Goal: Transaction & Acquisition: Purchase product/service

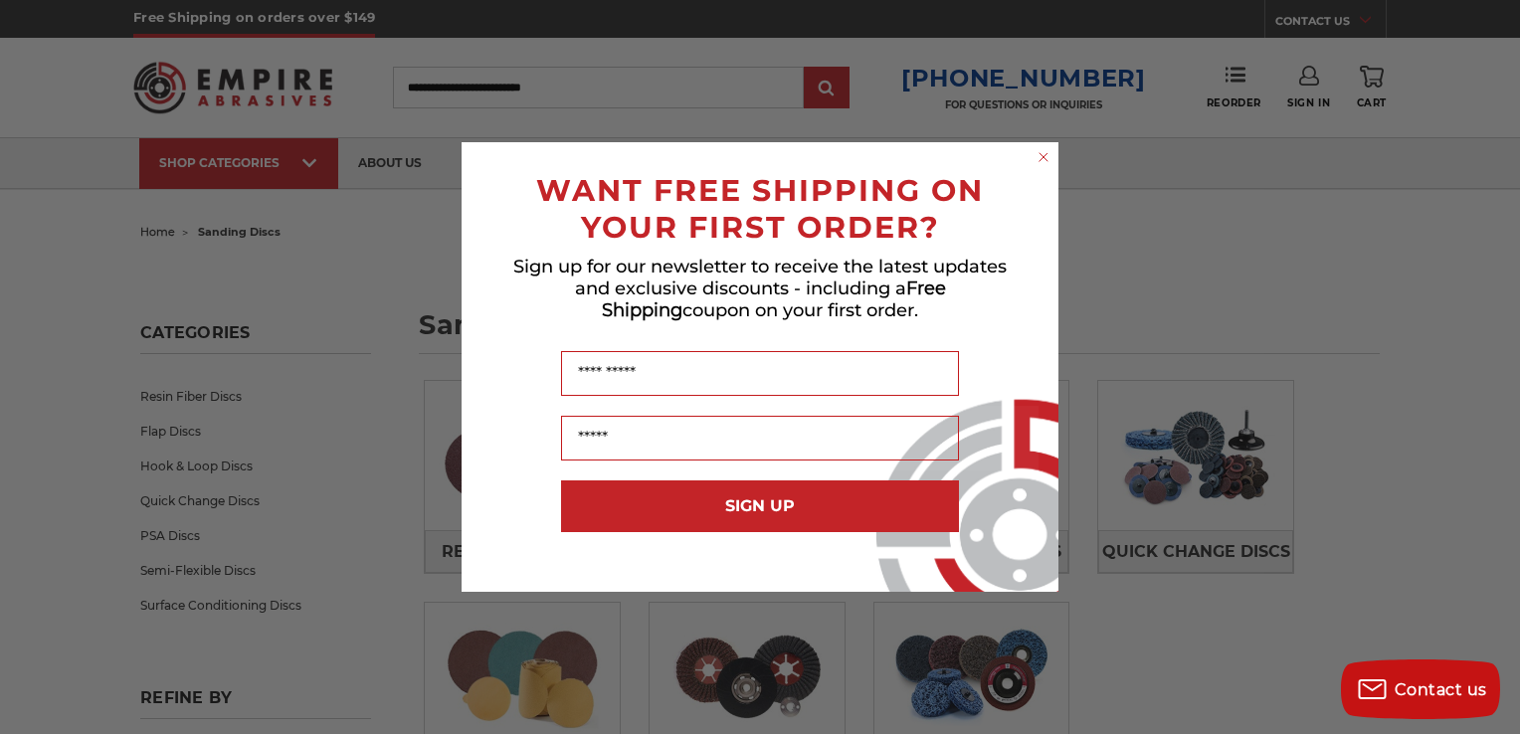
click at [1041, 157] on circle "Close dialog" at bounding box center [1043, 157] width 19 height 19
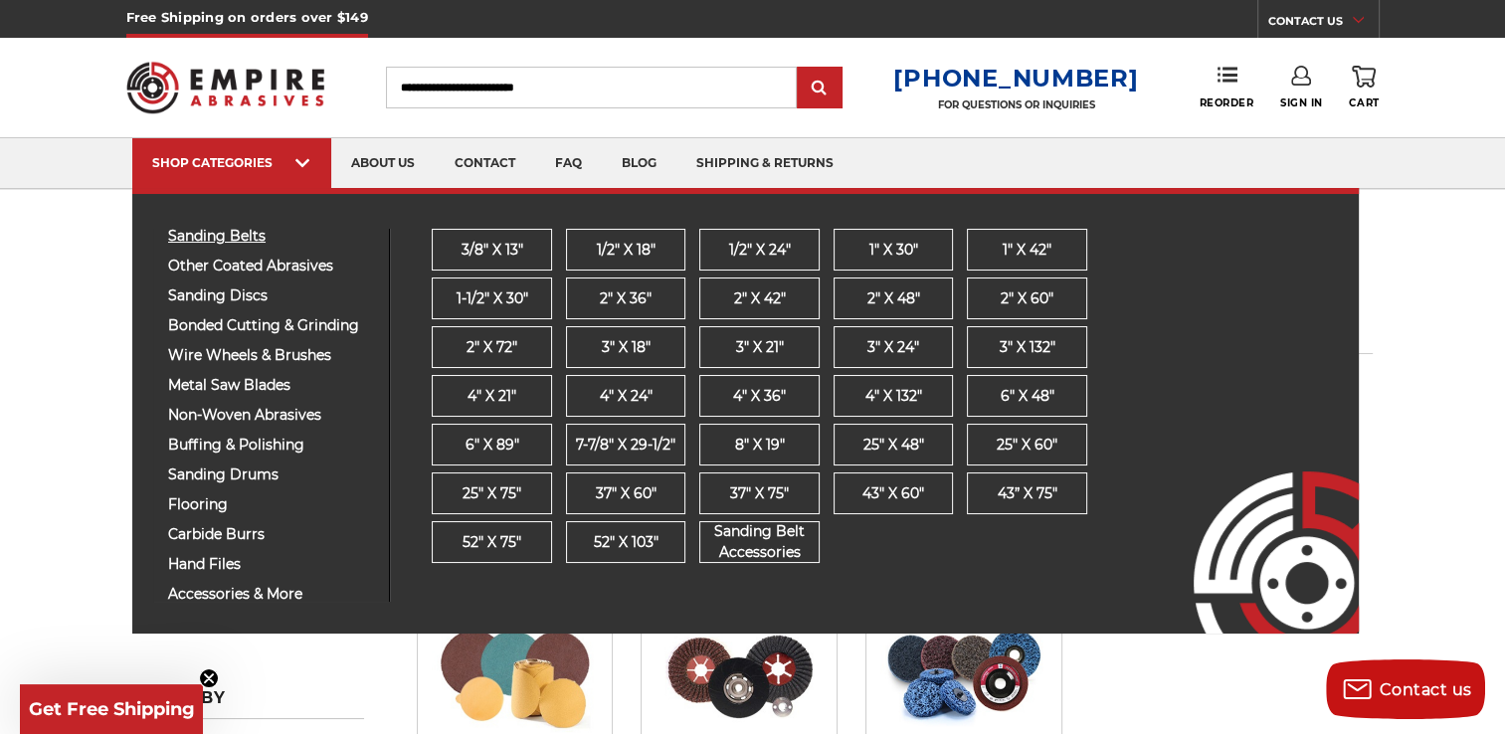
click at [216, 235] on span "sanding belts" at bounding box center [271, 236] width 206 height 15
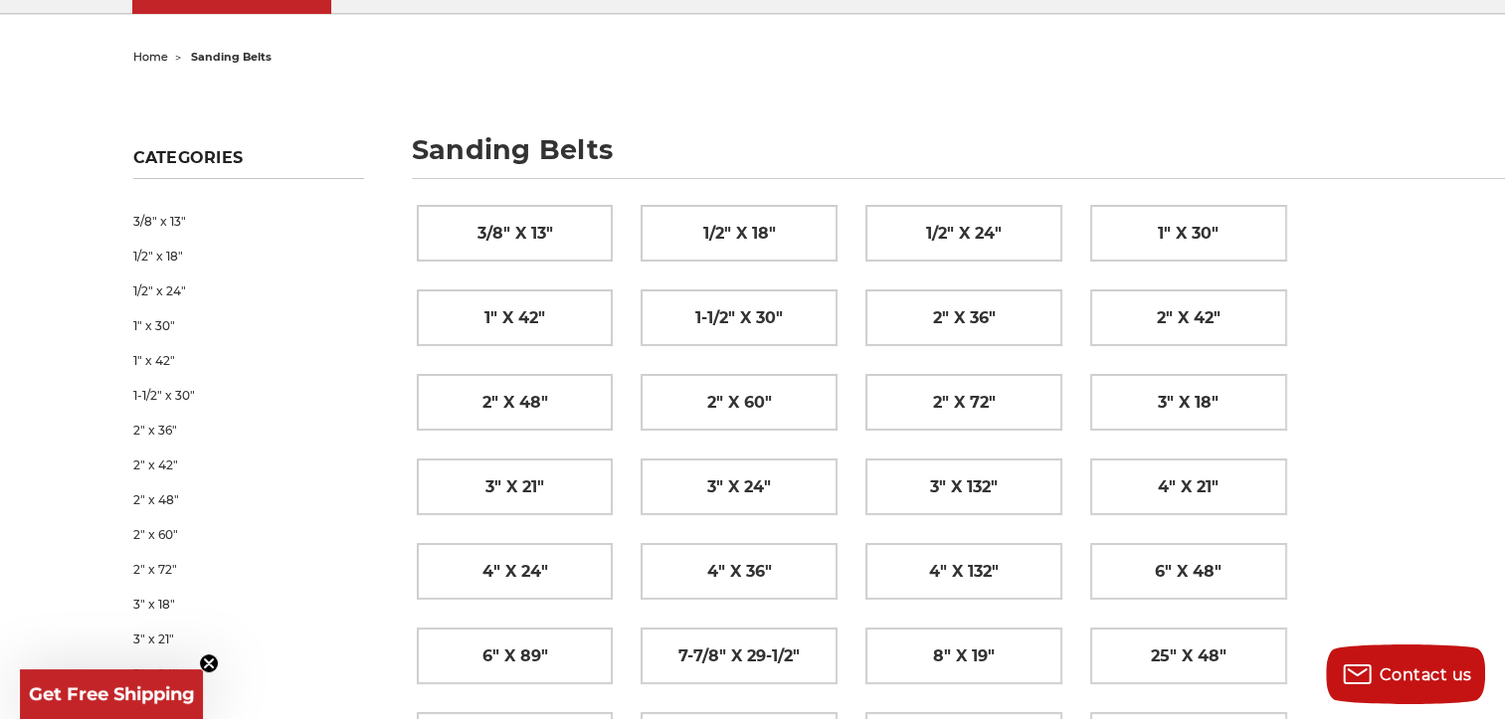
scroll to position [199, 0]
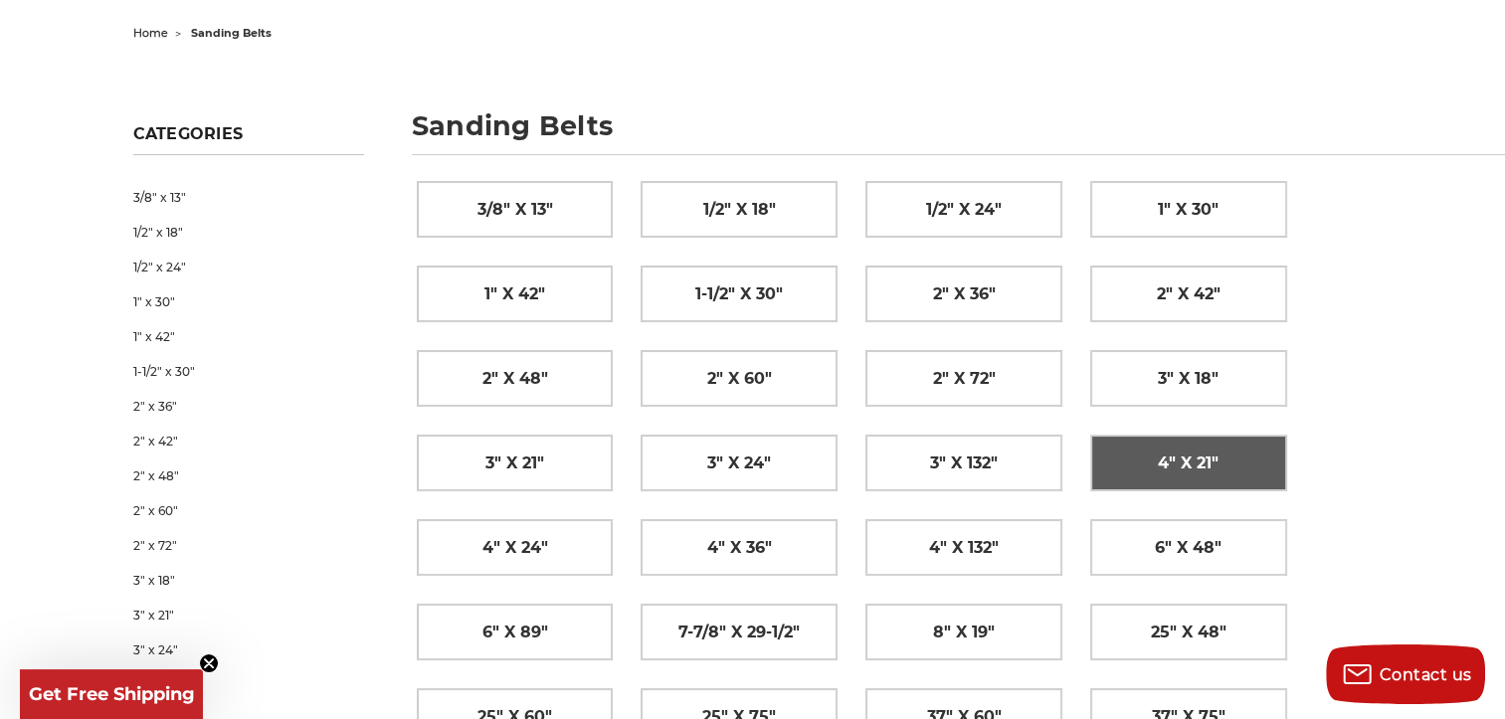
click at [1190, 461] on span "4" x 21"" at bounding box center [1188, 464] width 61 height 34
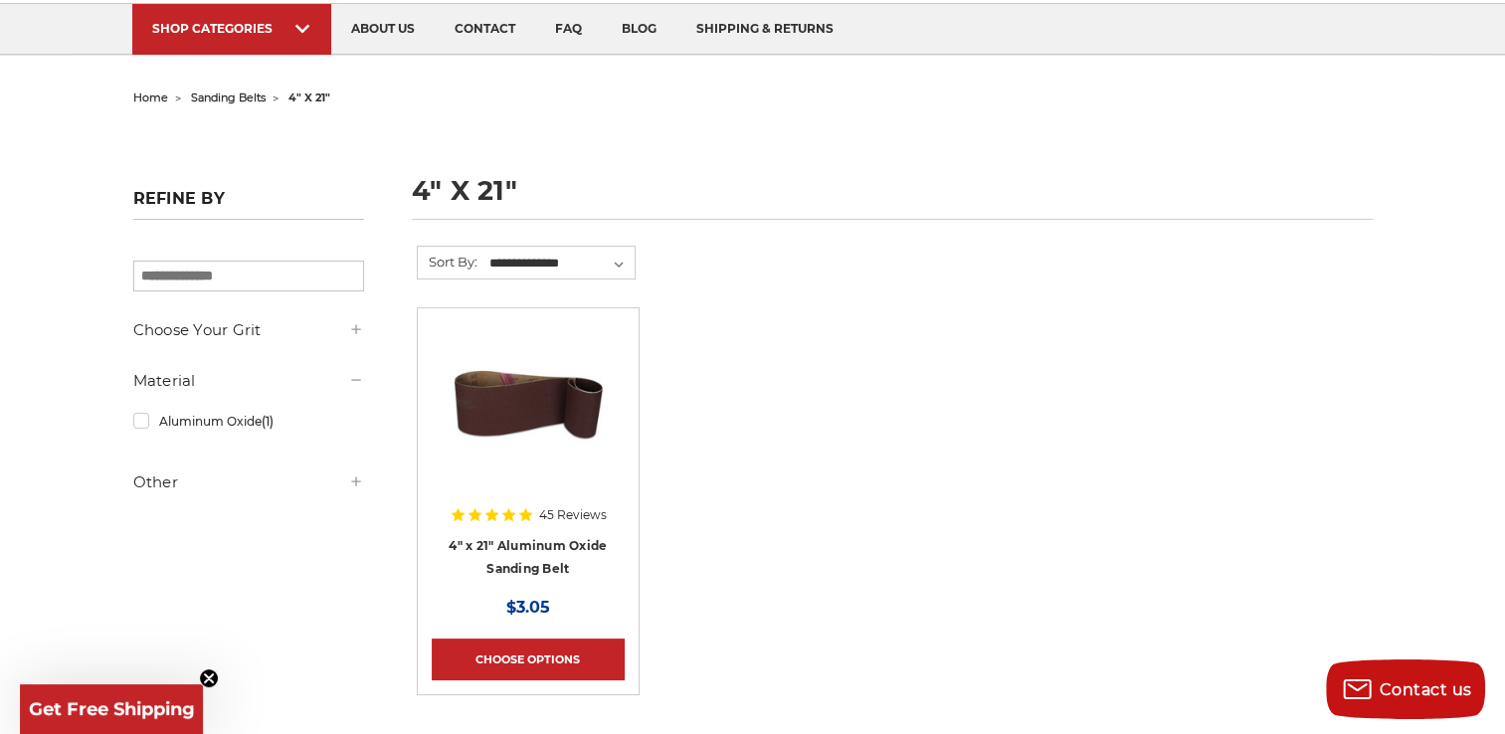
scroll to position [199, 0]
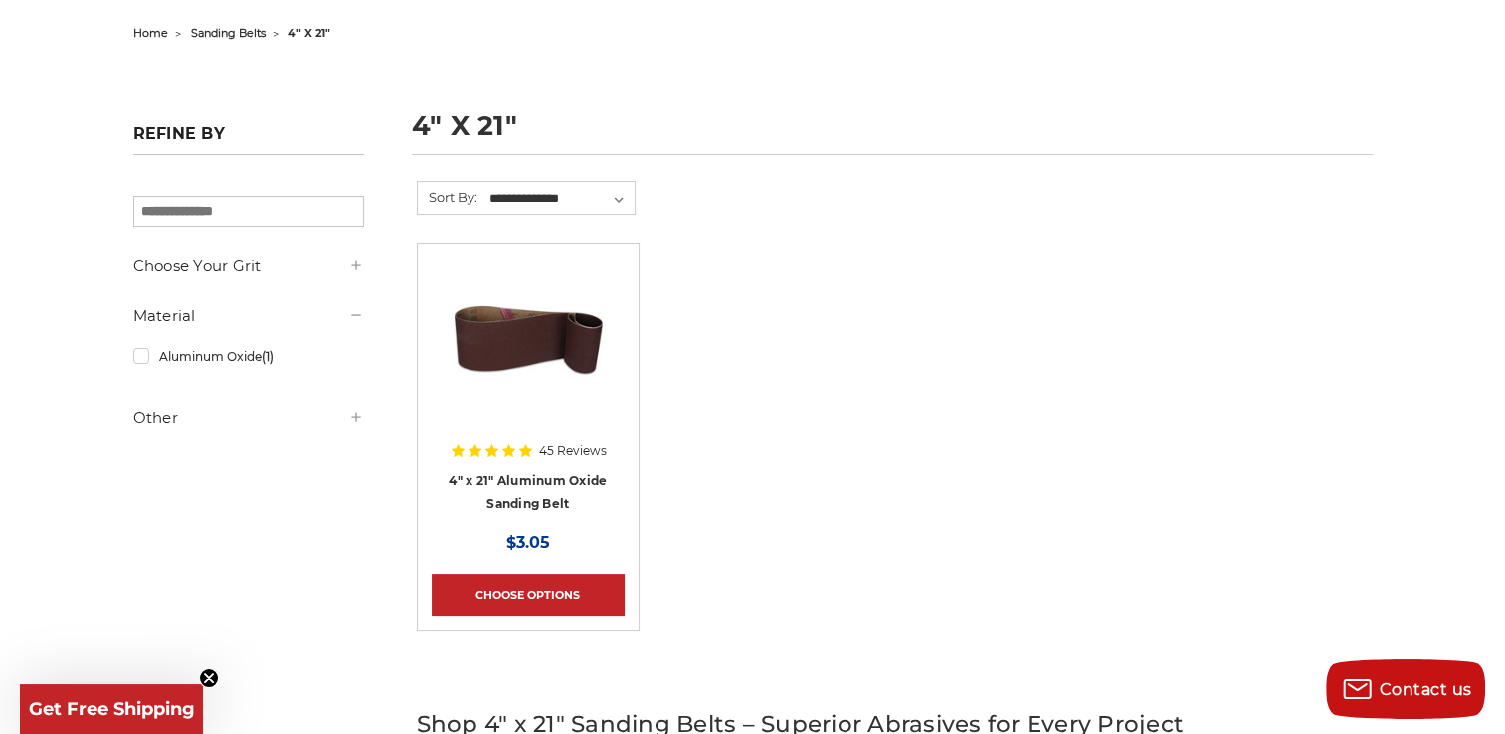
click at [354, 265] on use at bounding box center [355, 264] width 9 height 9
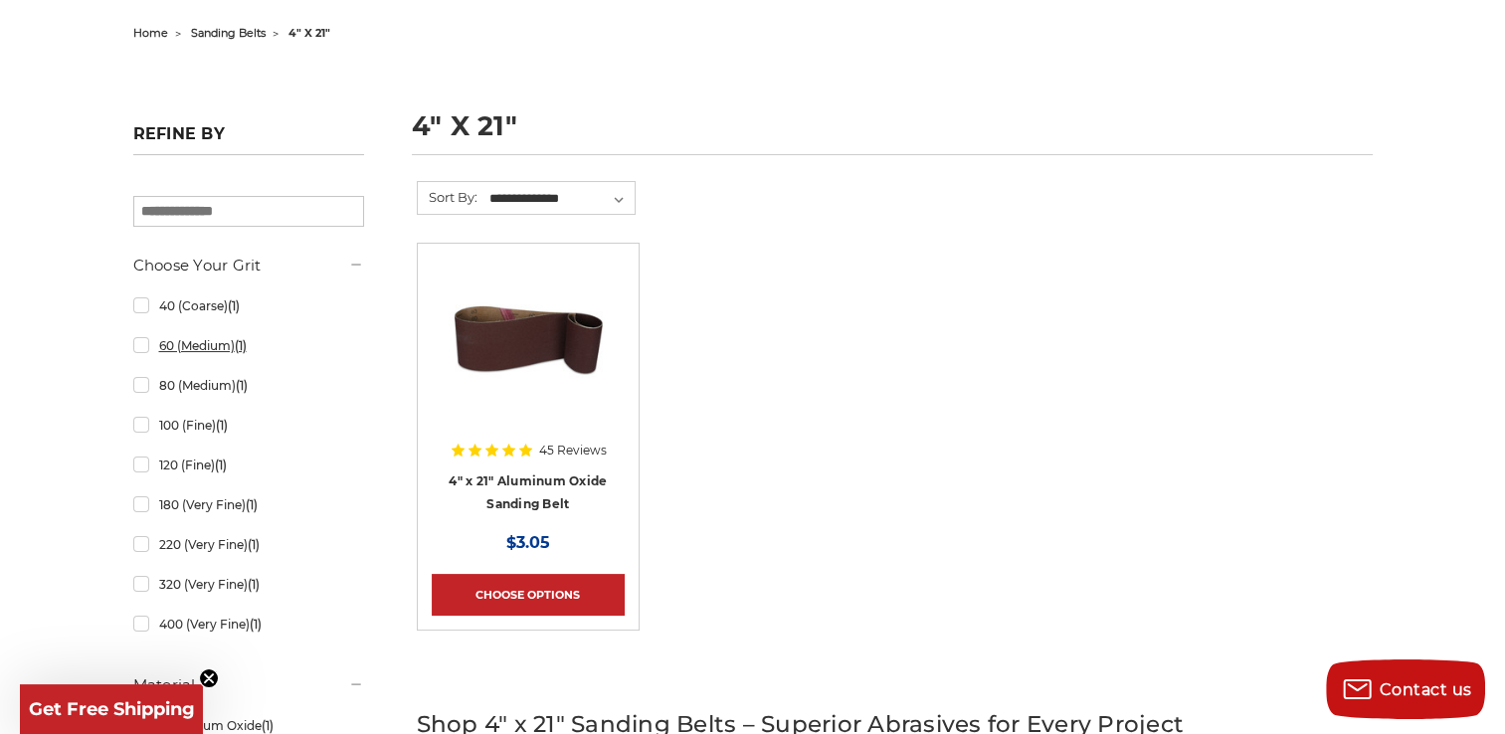
click at [219, 346] on link "60 (Medium) (1)" at bounding box center [248, 345] width 231 height 35
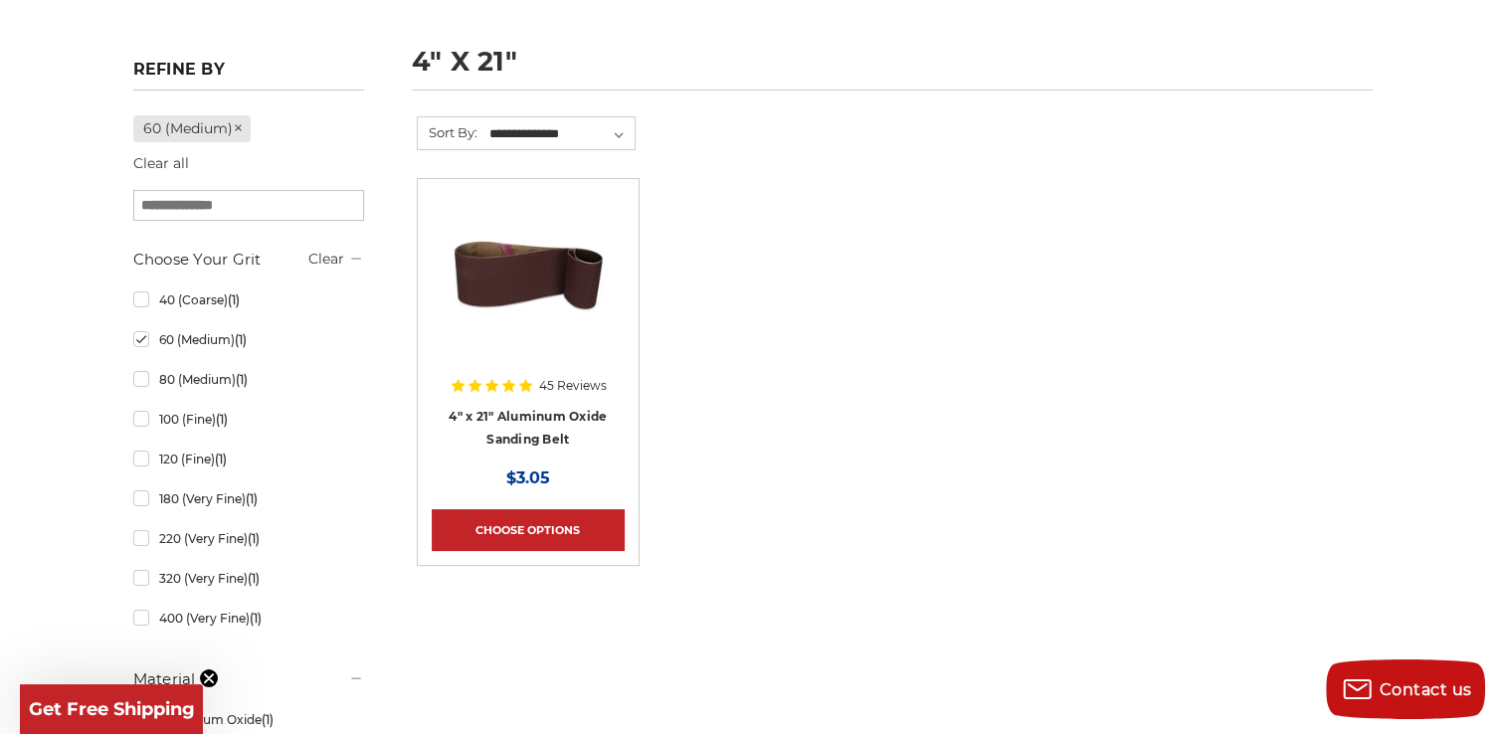
scroll to position [298, 0]
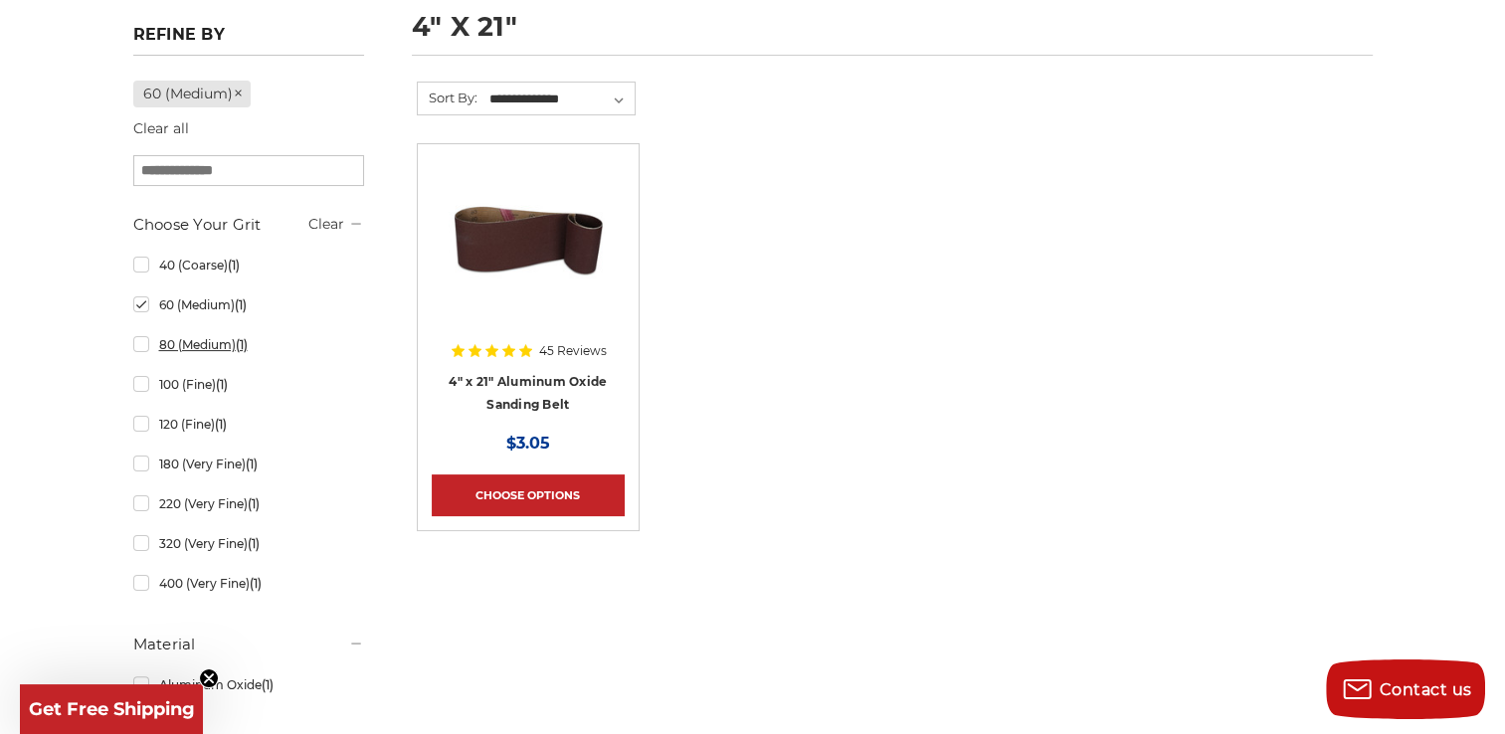
click at [137, 342] on link "80 (Medium) (1)" at bounding box center [248, 344] width 231 height 35
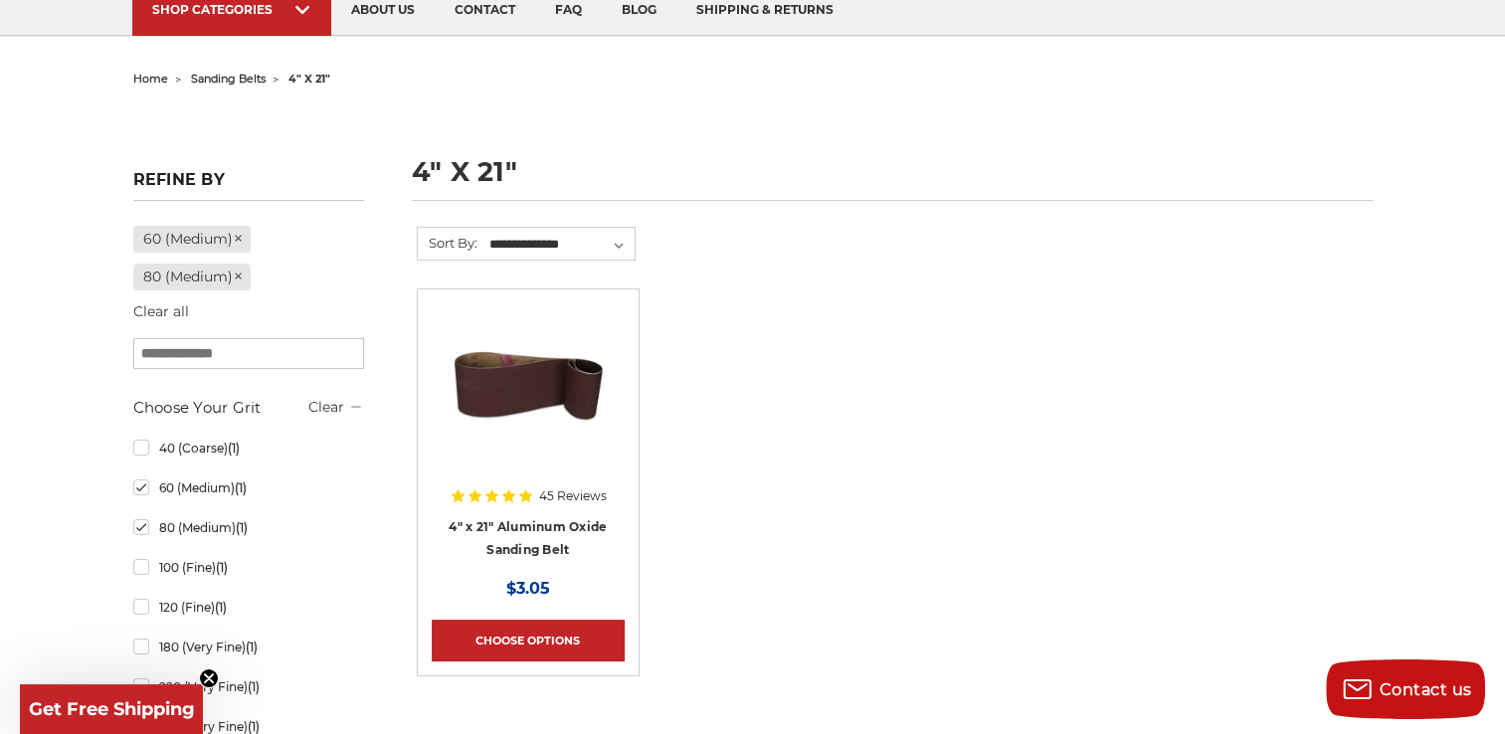
scroll to position [199, 0]
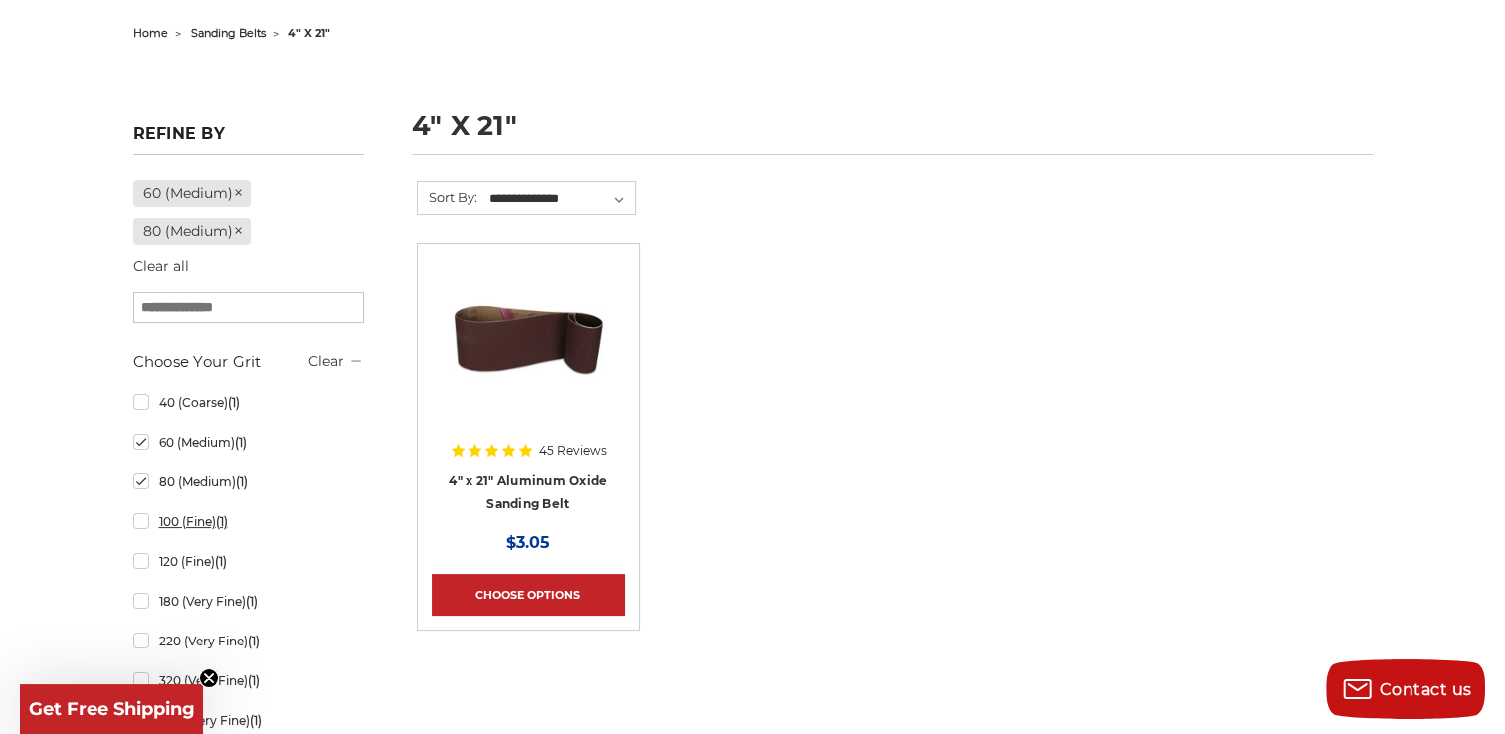
click at [141, 520] on link "100 (Fine) (1)" at bounding box center [248, 521] width 231 height 35
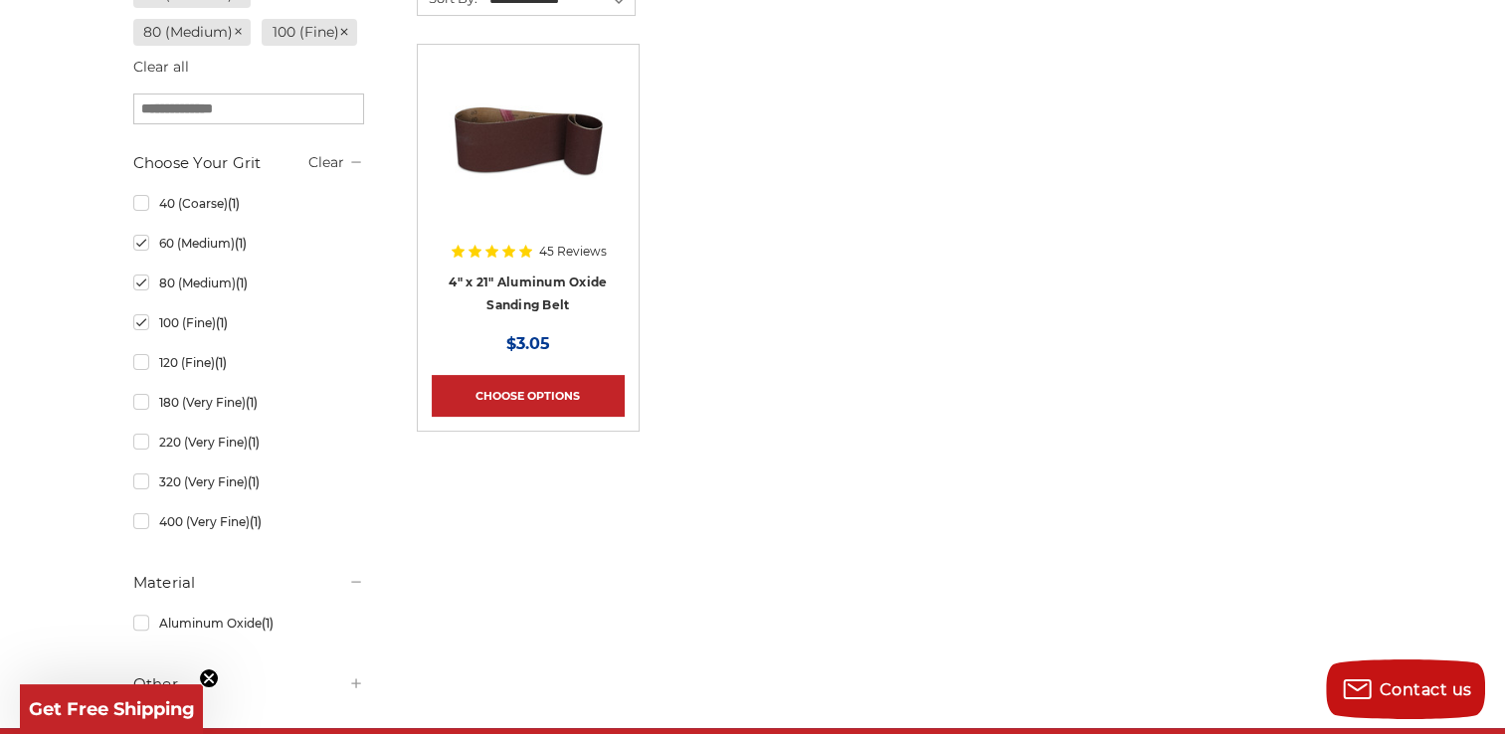
scroll to position [298, 0]
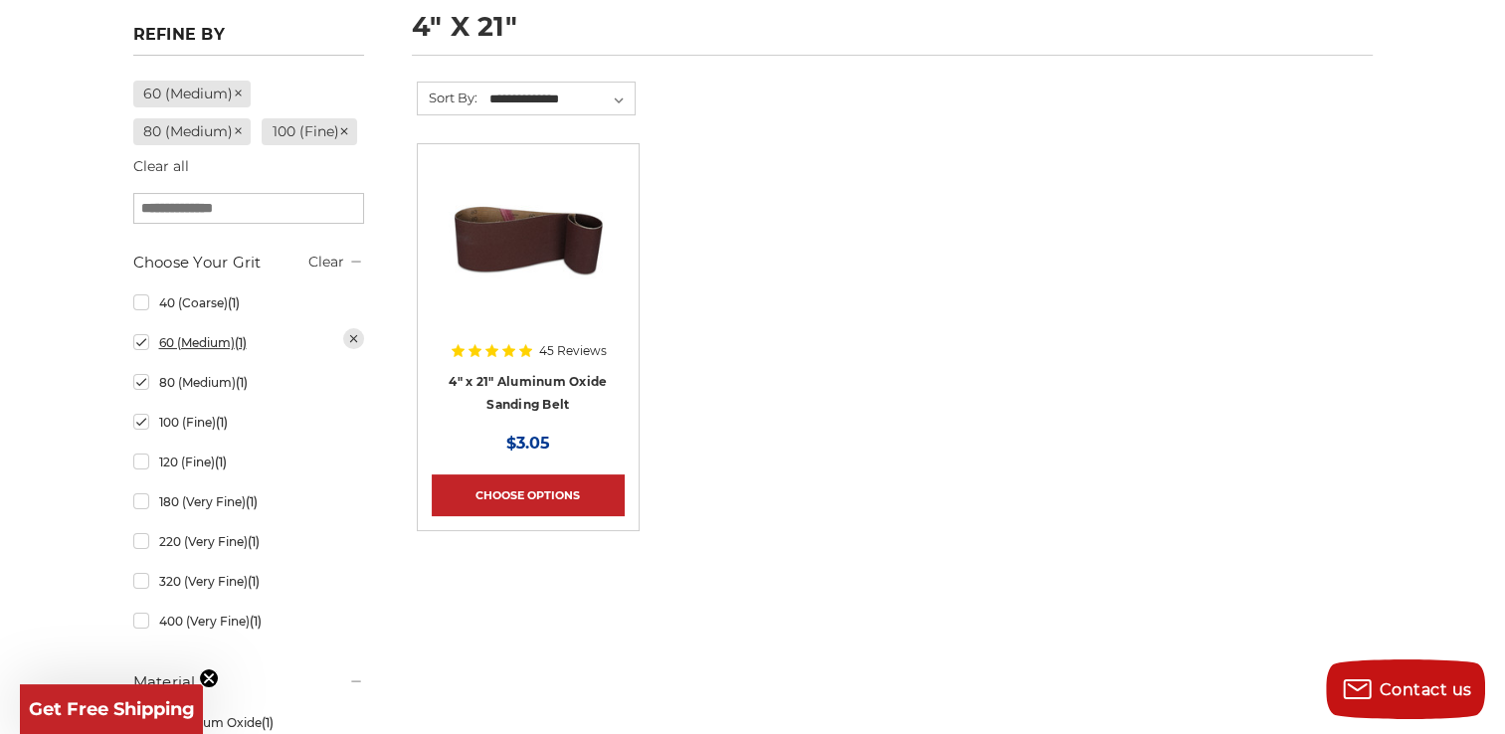
click at [141, 360] on link "60 (Medium) (1)" at bounding box center [248, 342] width 231 height 35
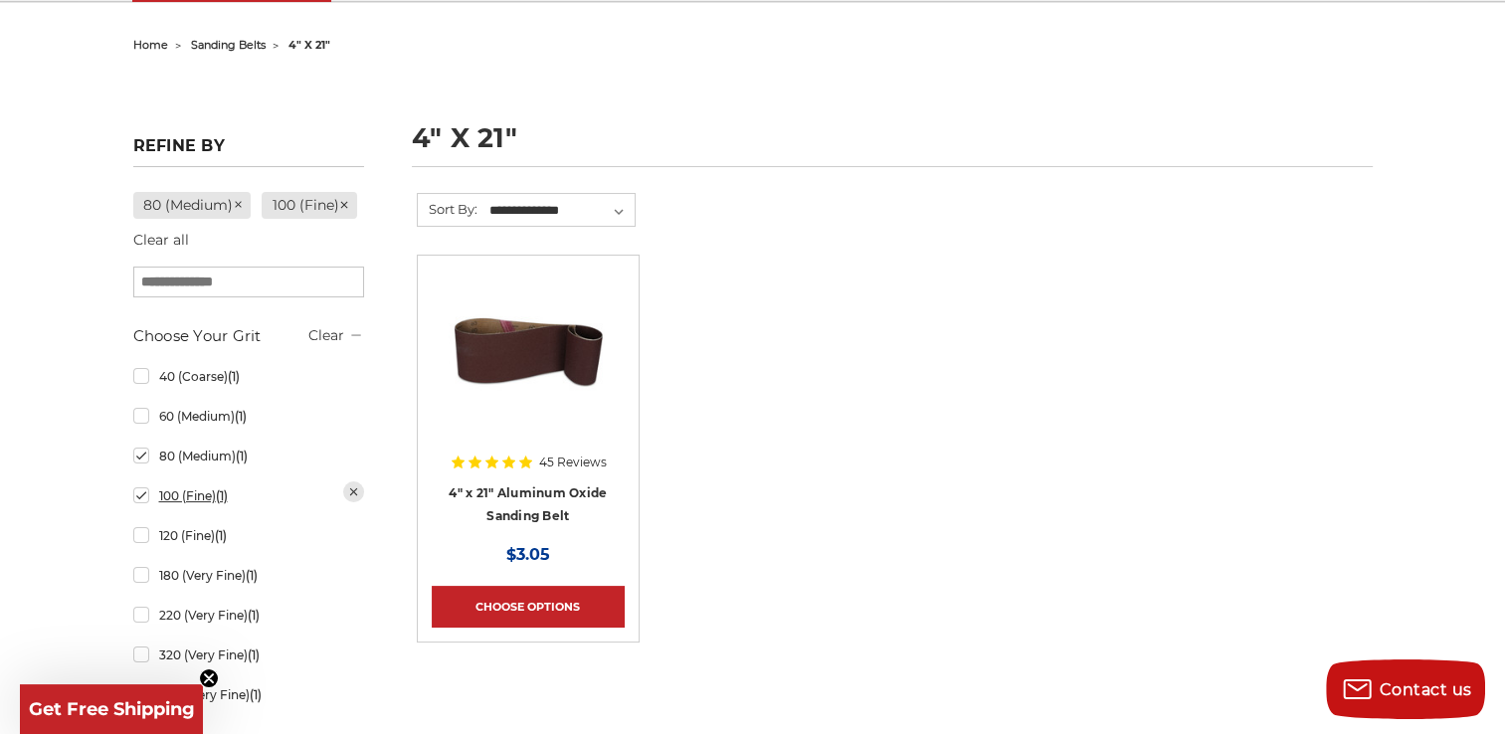
scroll to position [199, 0]
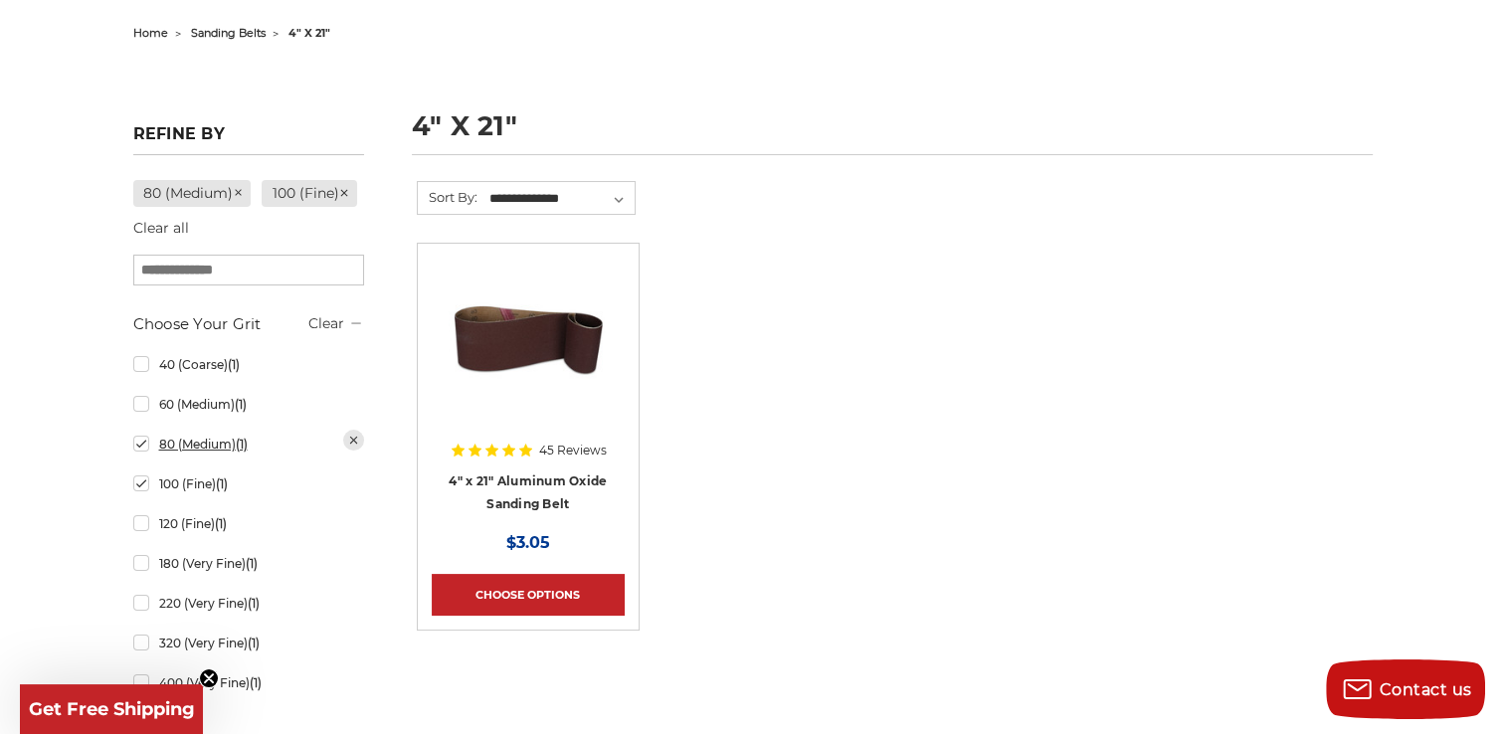
click at [139, 462] on link "80 (Medium) (1)" at bounding box center [248, 444] width 231 height 35
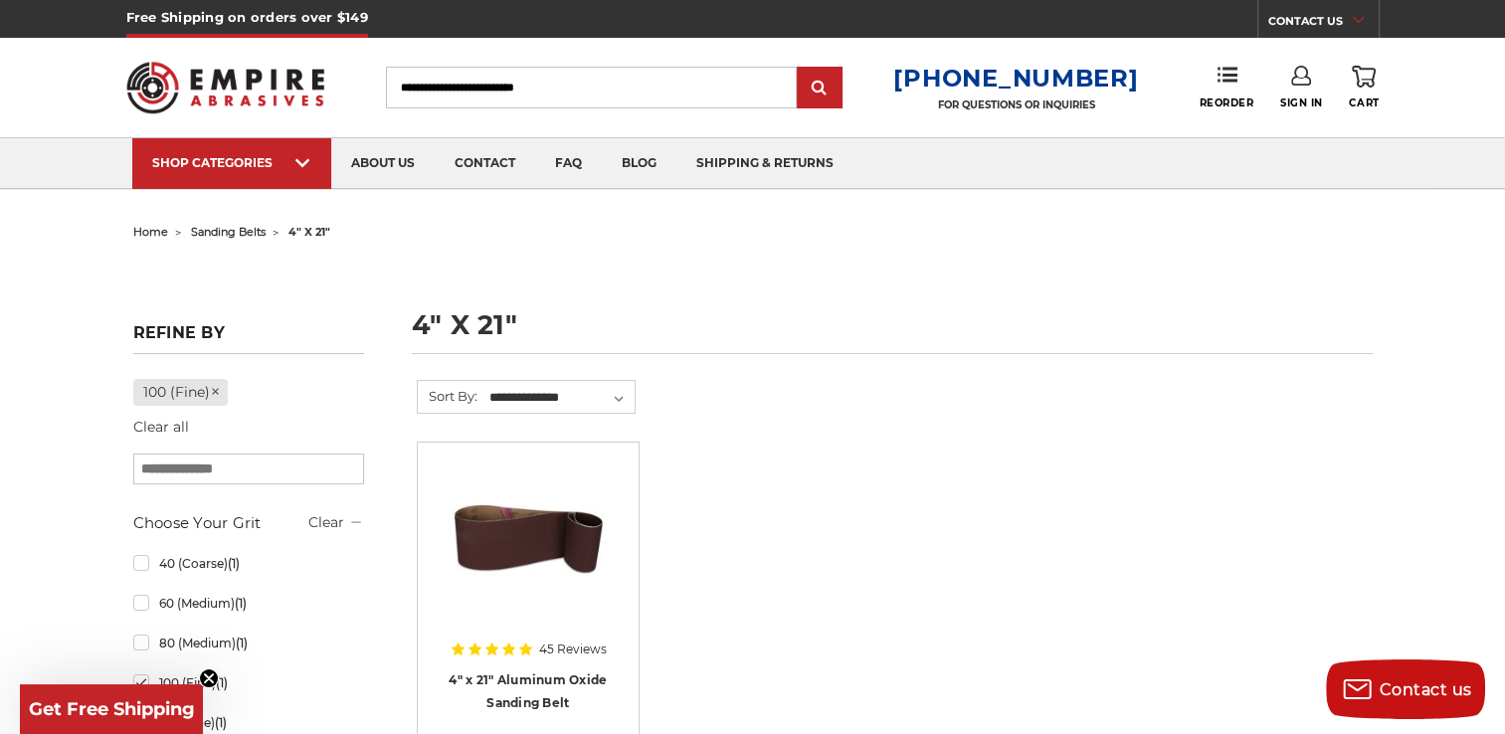
click at [139, 522] on div "Choose Your Grit Clear 40 (Coarse) (1) 60 (Medium) (1) 80 (Medium) (1) (1) (1) …" at bounding box center [248, 707] width 231 height 393
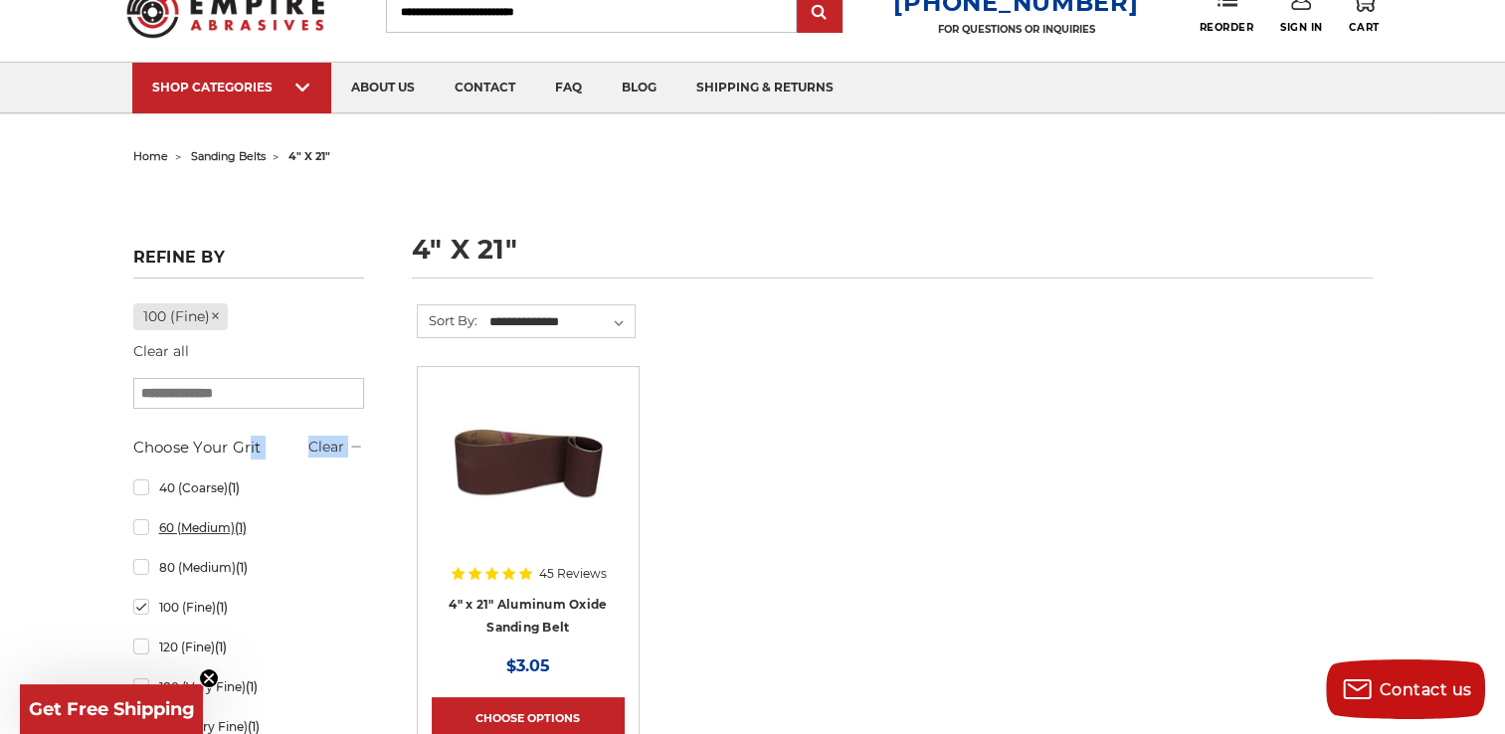
scroll to position [298, 0]
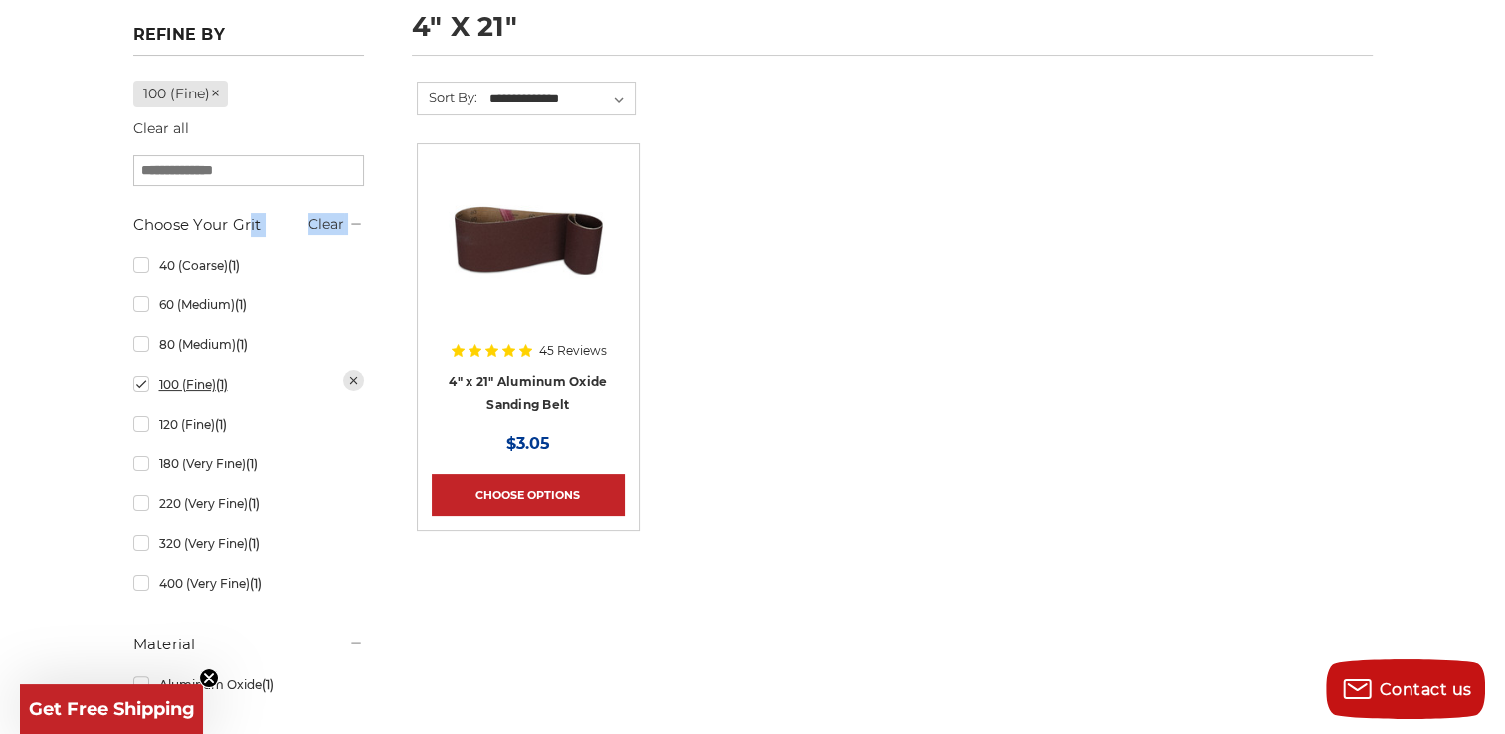
click at [139, 382] on link "100 (Fine) (1)" at bounding box center [248, 384] width 231 height 35
